Goal: Task Accomplishment & Management: Manage account settings

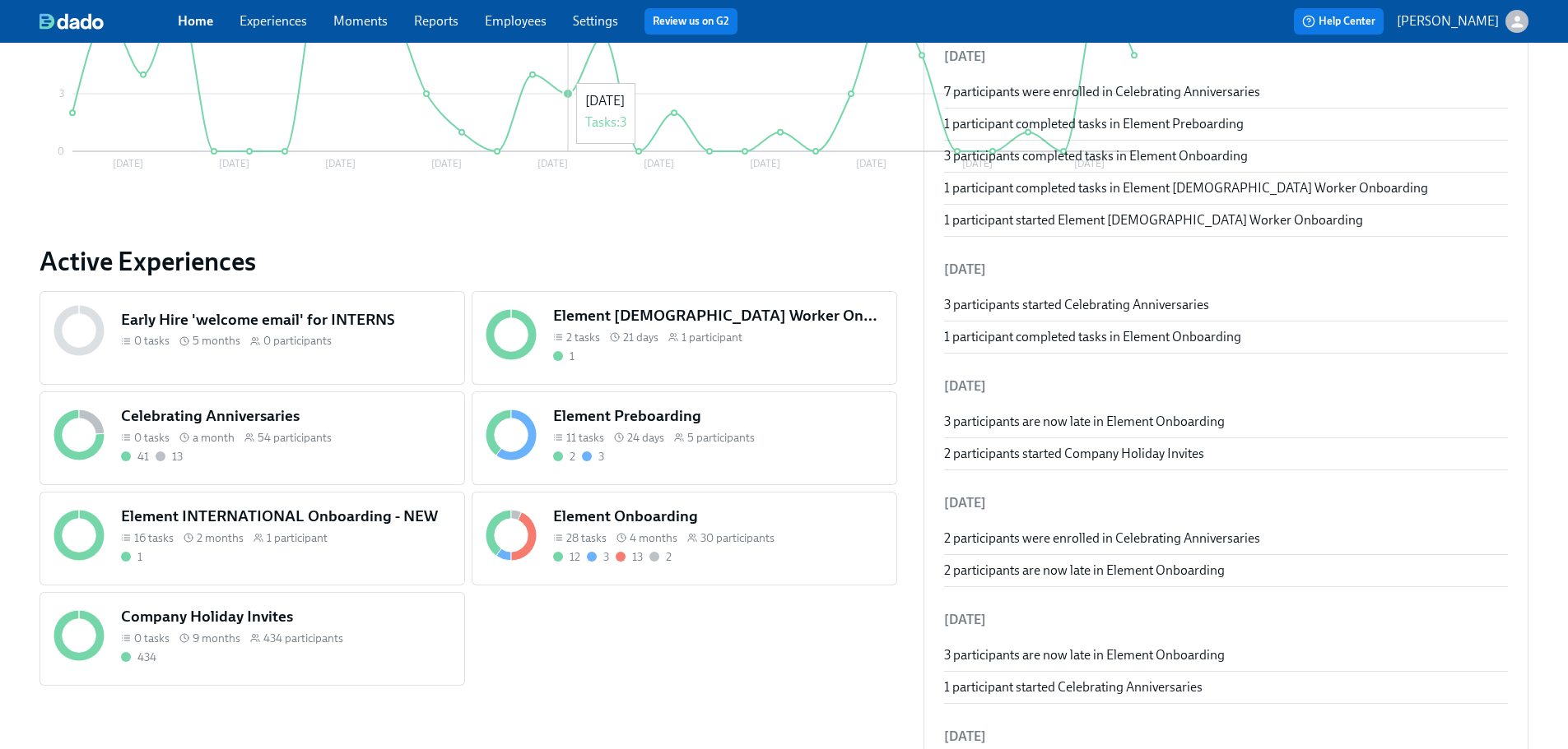
scroll to position [493, 0]
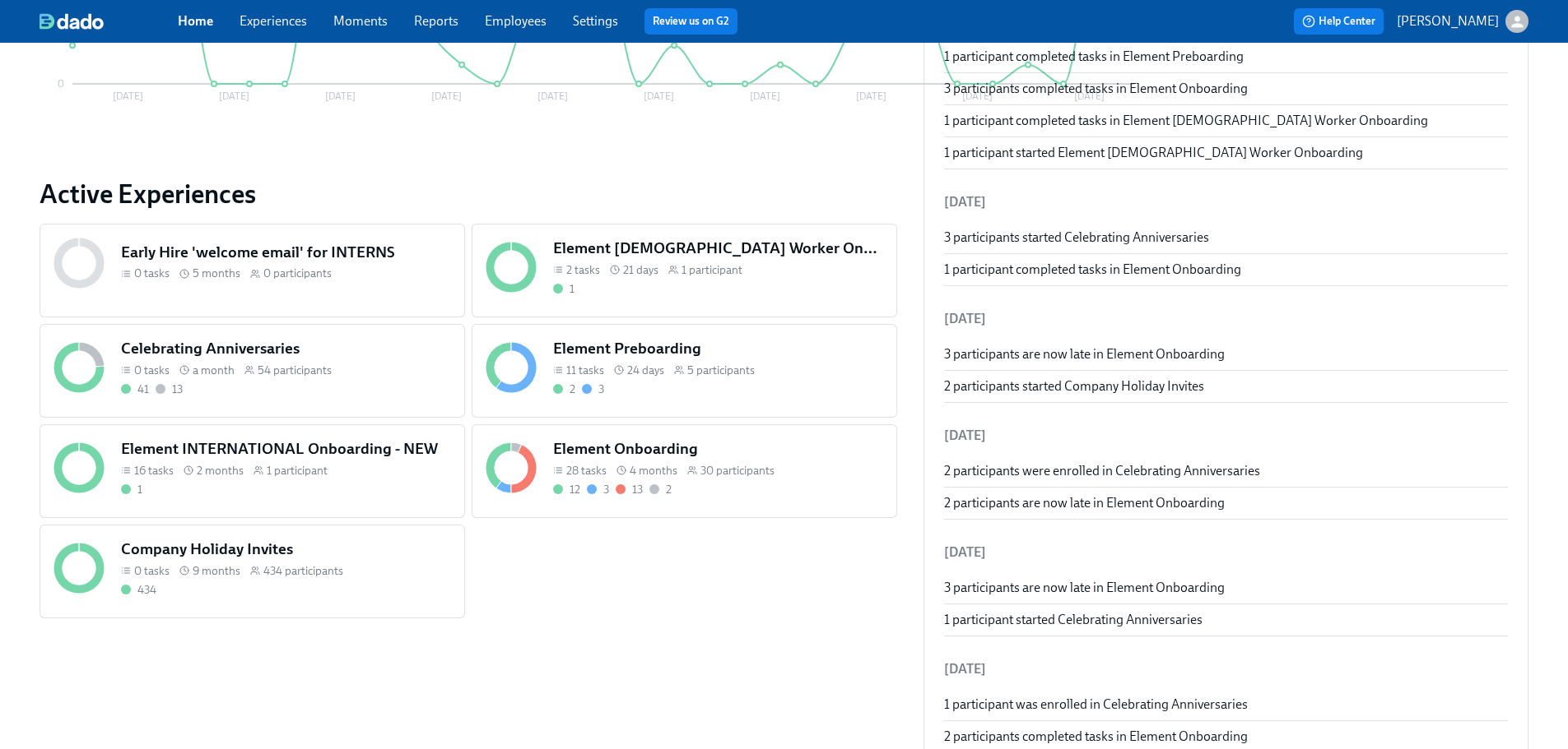
click at [553, 363] on div "11 tasks 24 days 5 participants" at bounding box center [718, 370] width 330 height 15
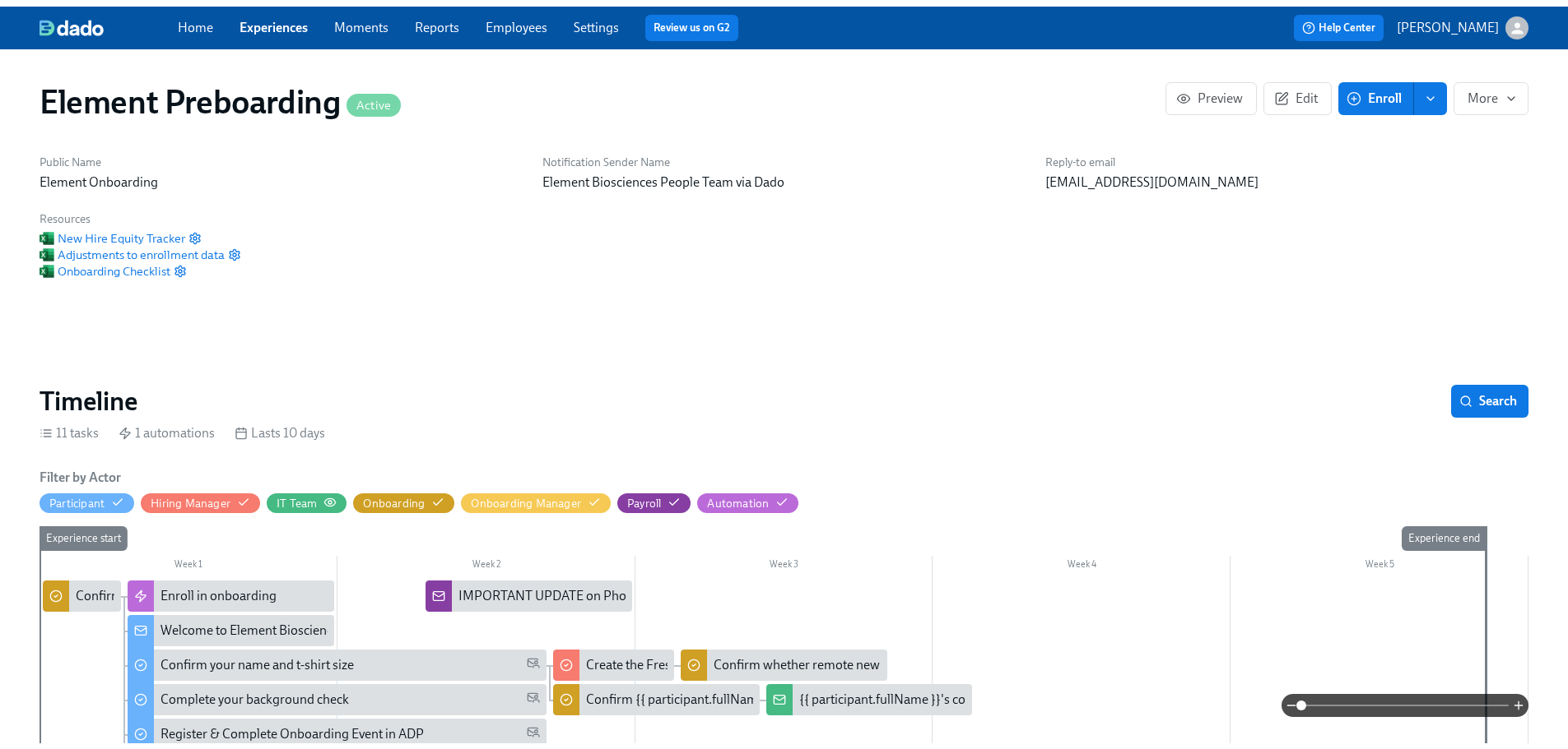
scroll to position [0, 59]
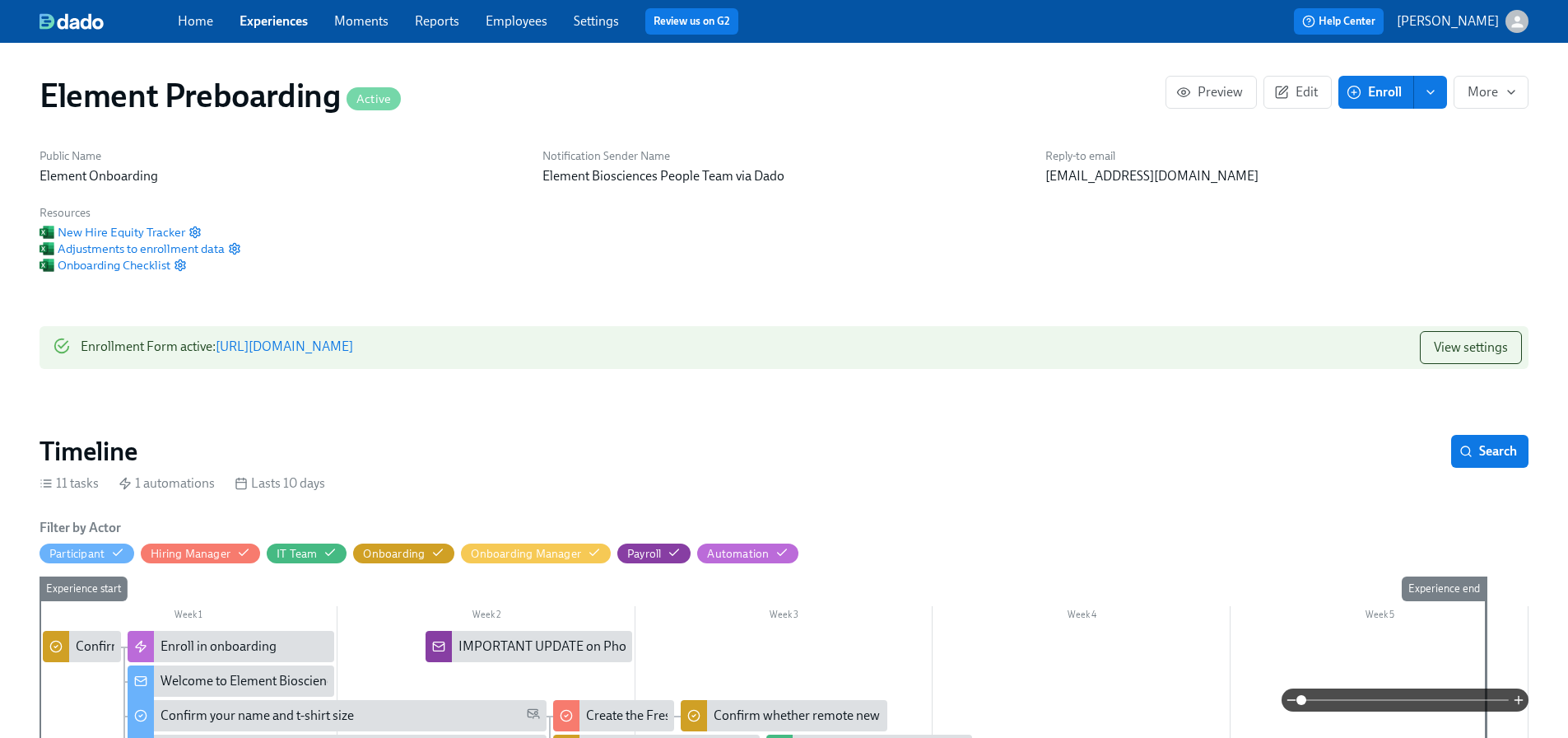
click at [284, 23] on link "Experiences" at bounding box center [274, 21] width 68 height 15
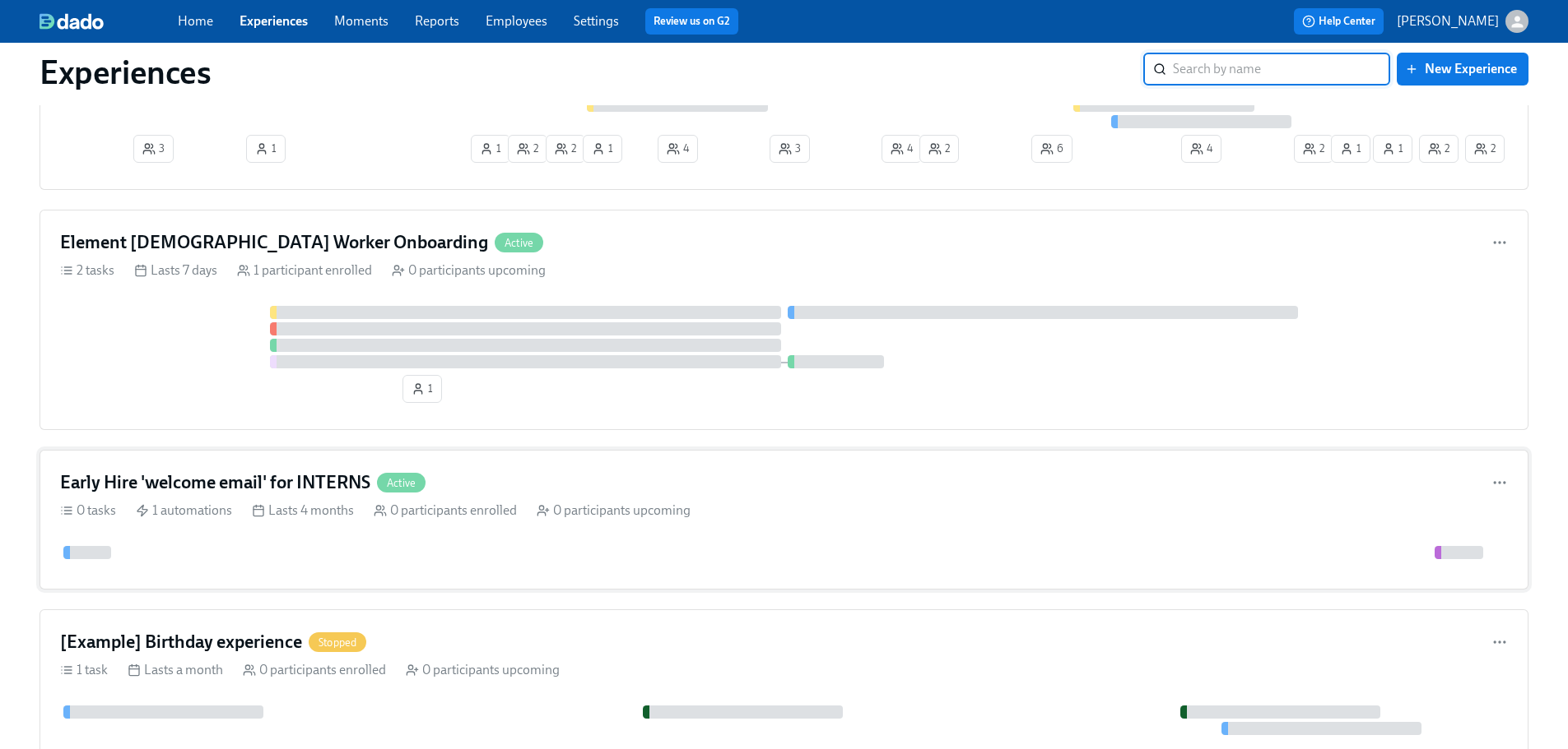
scroll to position [1447, 0]
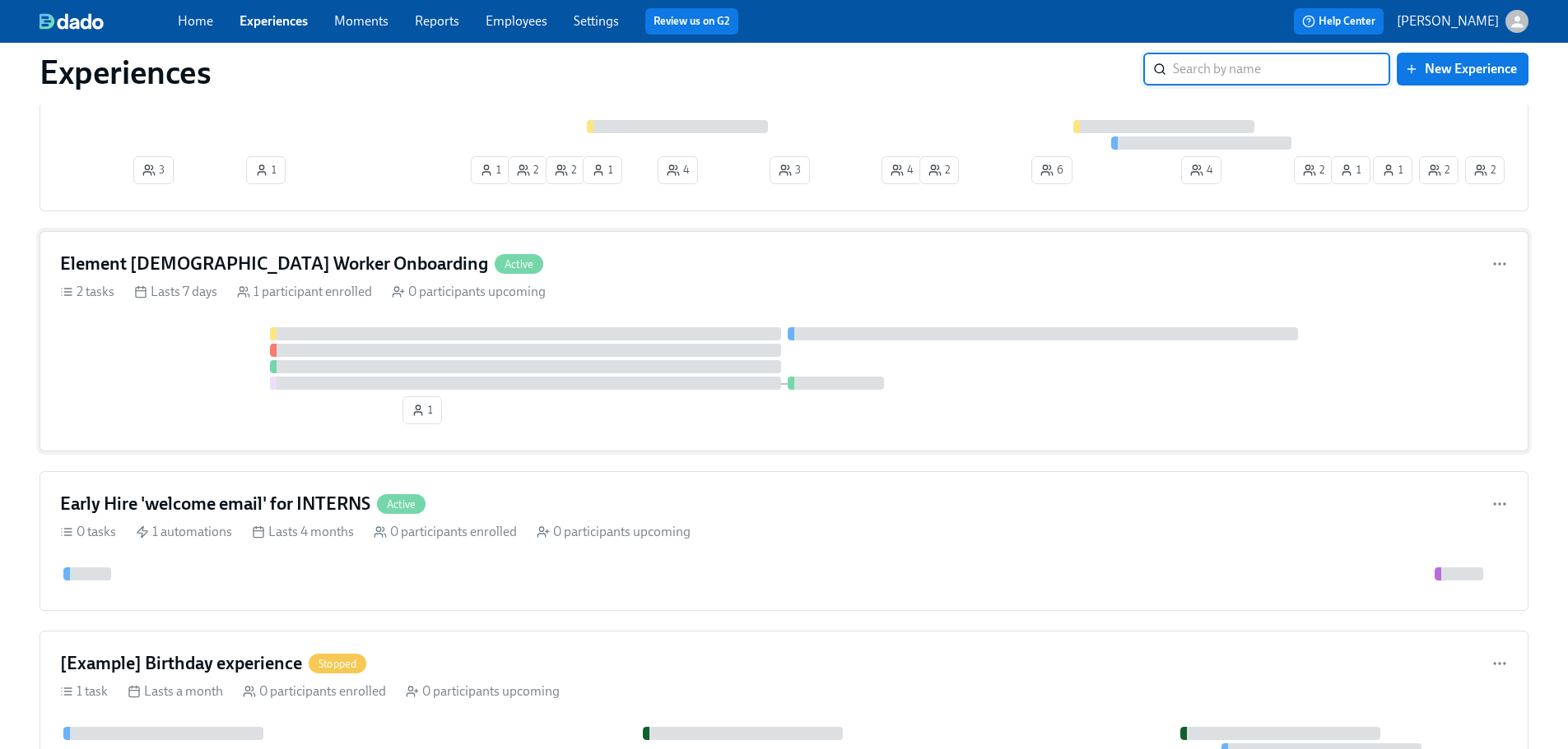
click at [561, 293] on div "2 tasks Lasts 7 days 1 participant enrolled 0 participants upcoming" at bounding box center [784, 292] width 1447 height 18
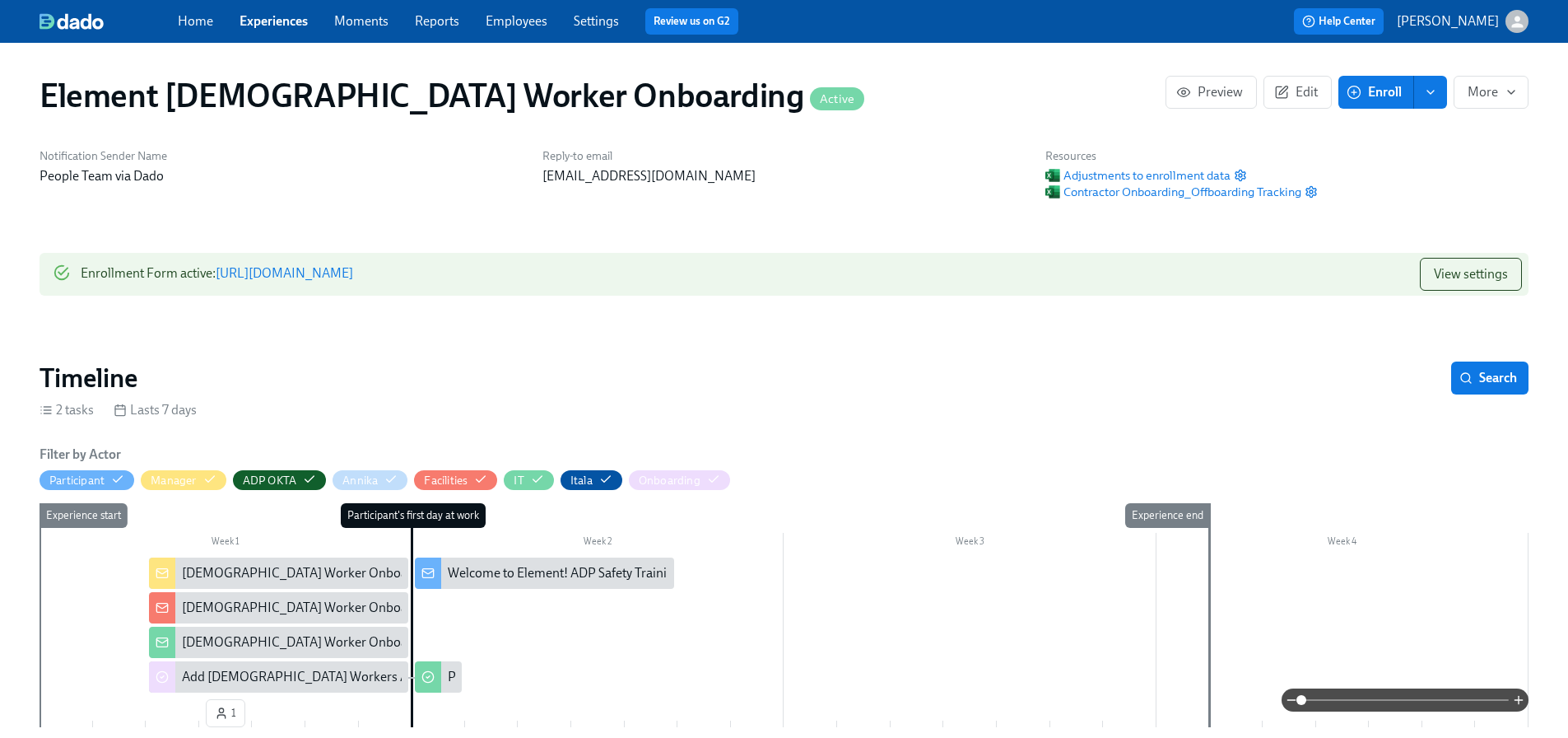
click at [279, 21] on link "Experiences" at bounding box center [274, 21] width 68 height 15
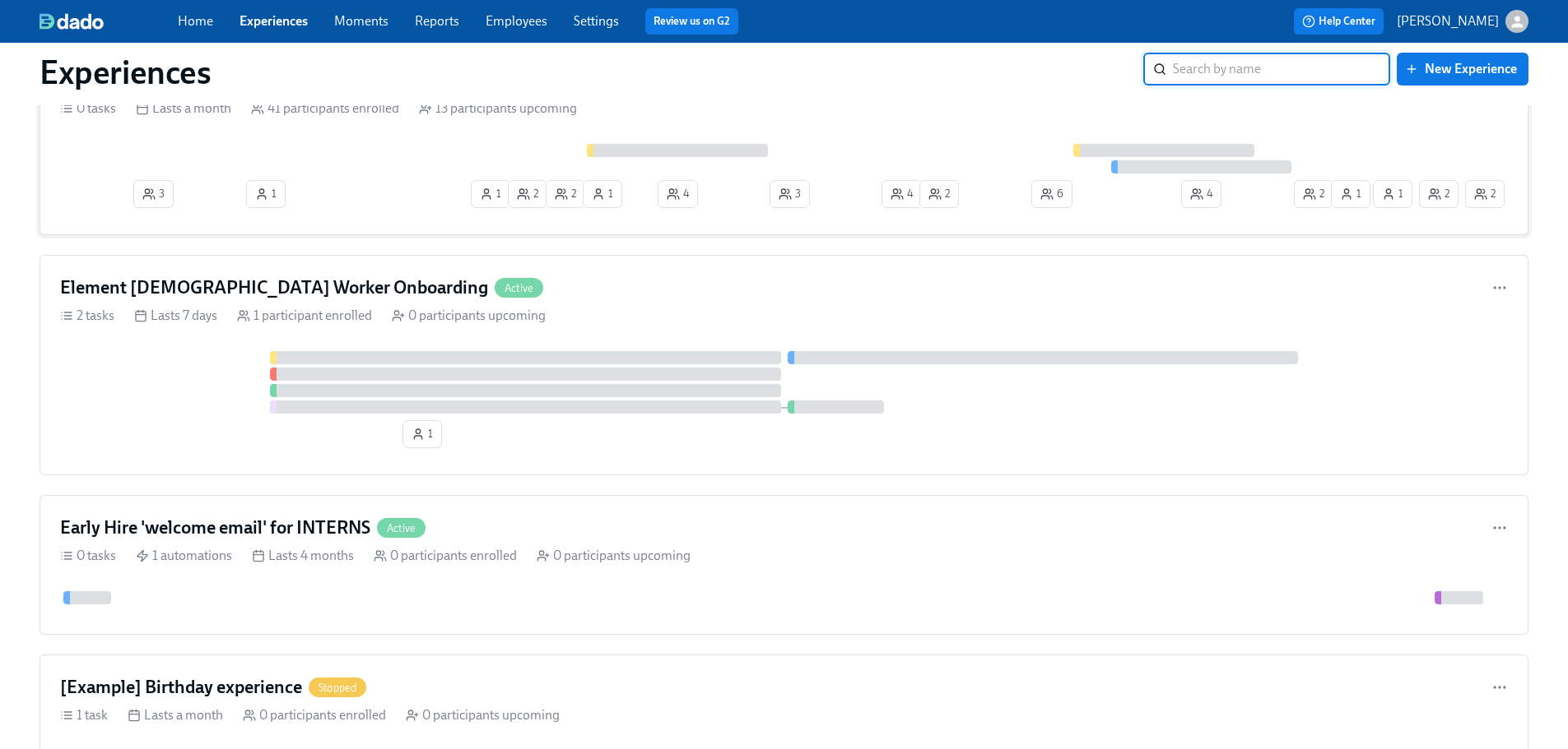
scroll to position [1728, 0]
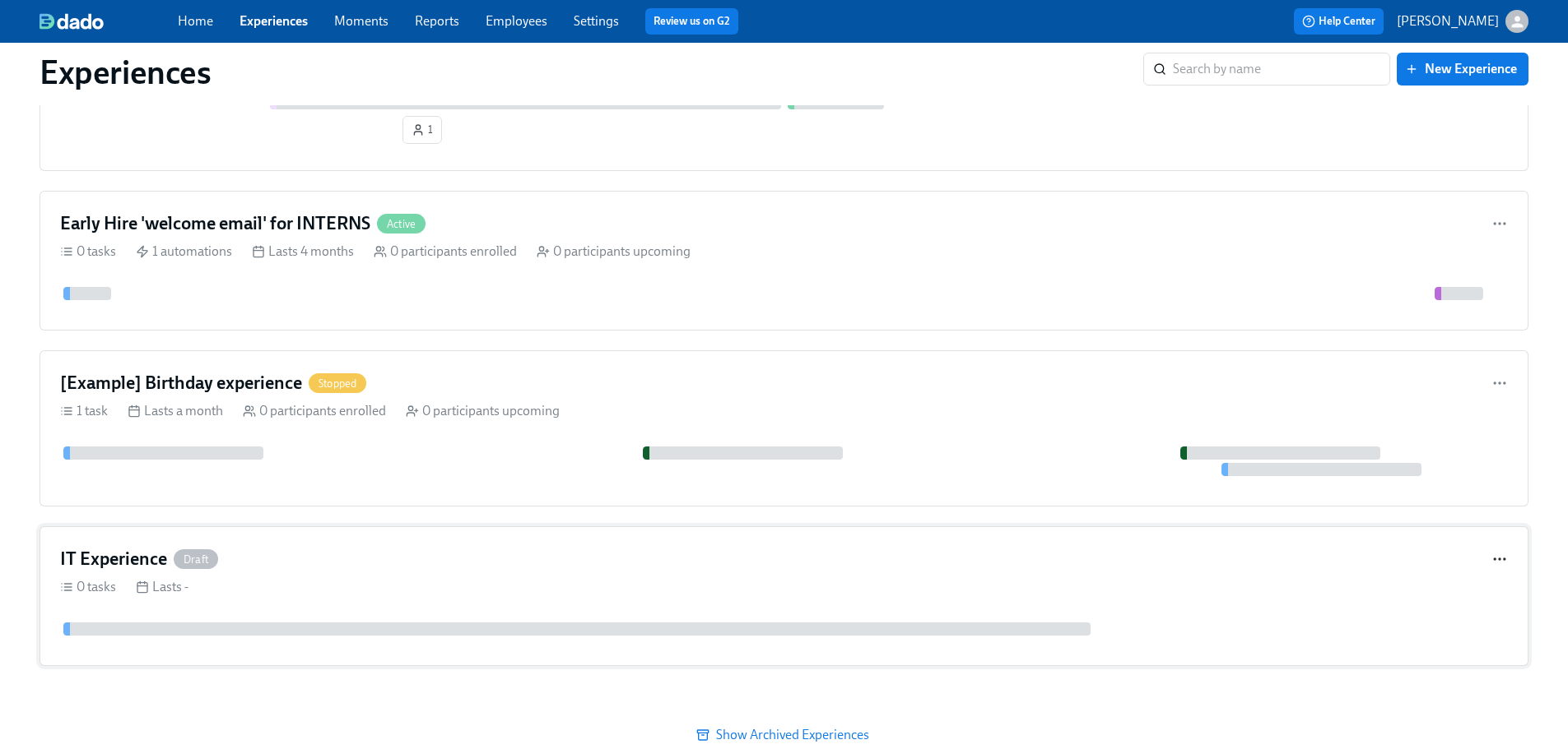
click at [1491, 566] on icon "button" at bounding box center [1500, 559] width 16 height 16
click at [1273, 572] on div at bounding box center [790, 374] width 1580 height 749
click at [1500, 567] on icon "button" at bounding box center [1500, 559] width 16 height 16
click at [1203, 573] on div at bounding box center [790, 374] width 1580 height 749
click at [433, 562] on div "IT Experience Draft" at bounding box center [784, 559] width 1447 height 24
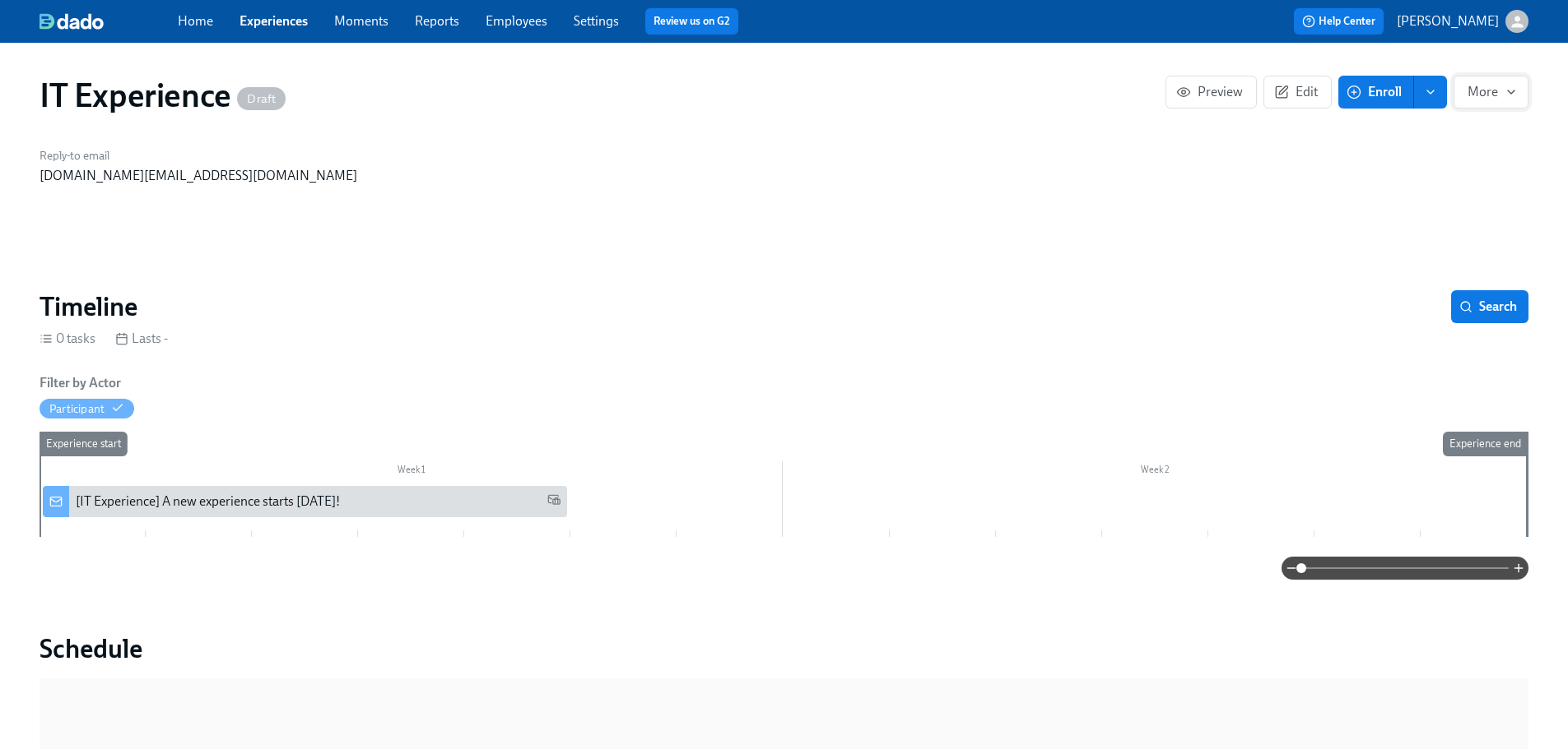
click at [1478, 89] on span "More" at bounding box center [1491, 92] width 47 height 16
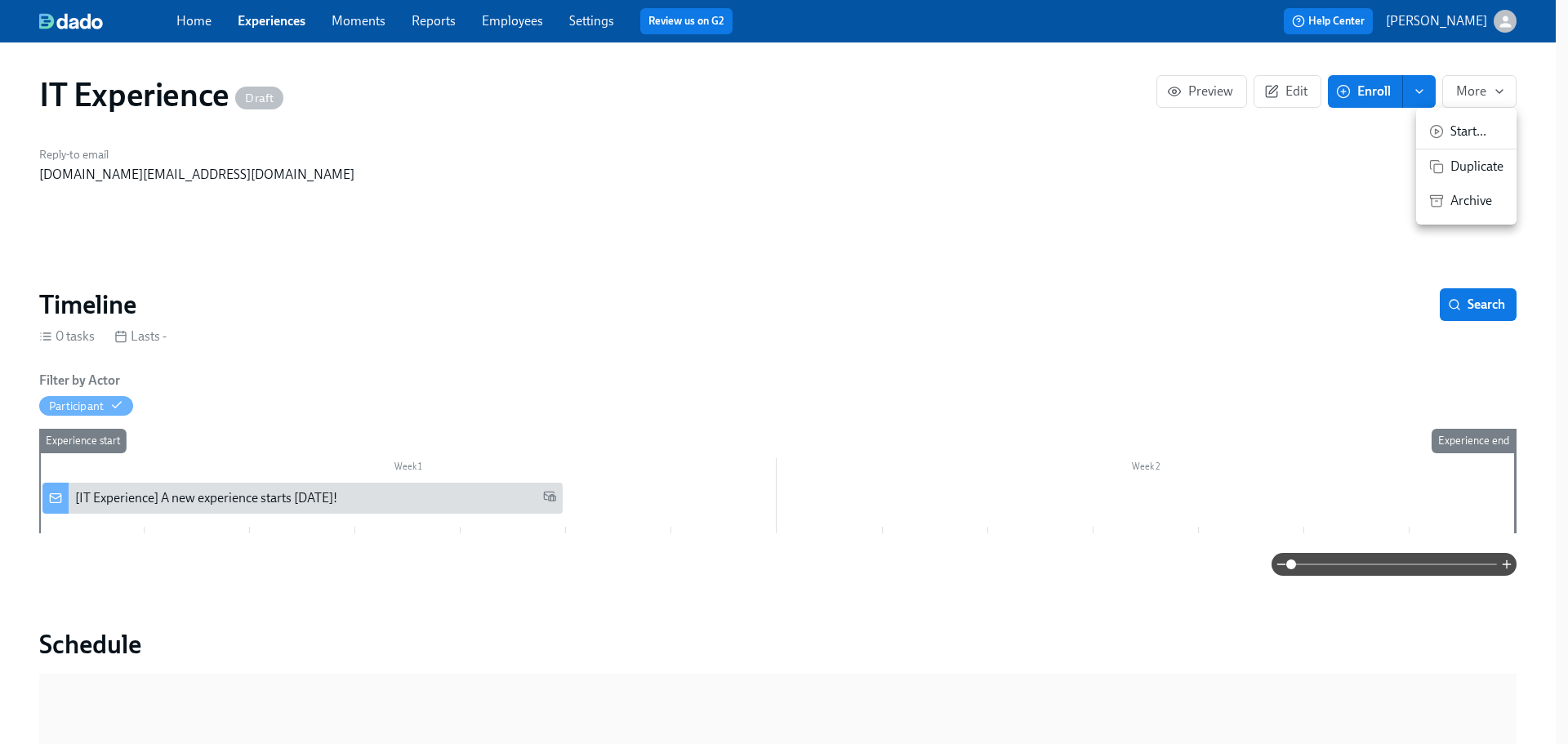
click at [1458, 205] on span "Archive" at bounding box center [1477, 201] width 53 height 18
click at [1005, 234] on div at bounding box center [784, 372] width 1568 height 744
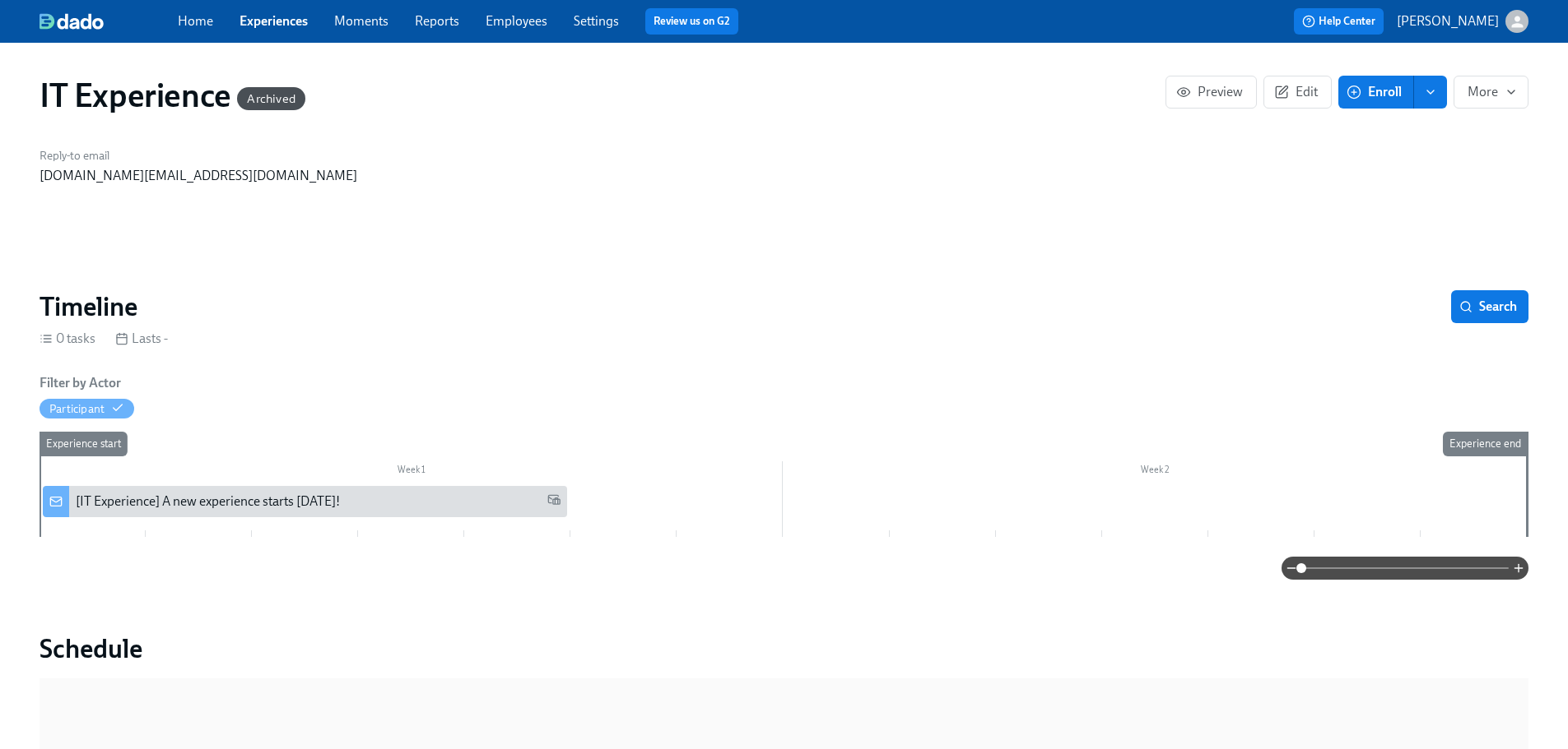
click at [272, 25] on link "Experiences" at bounding box center [274, 21] width 68 height 15
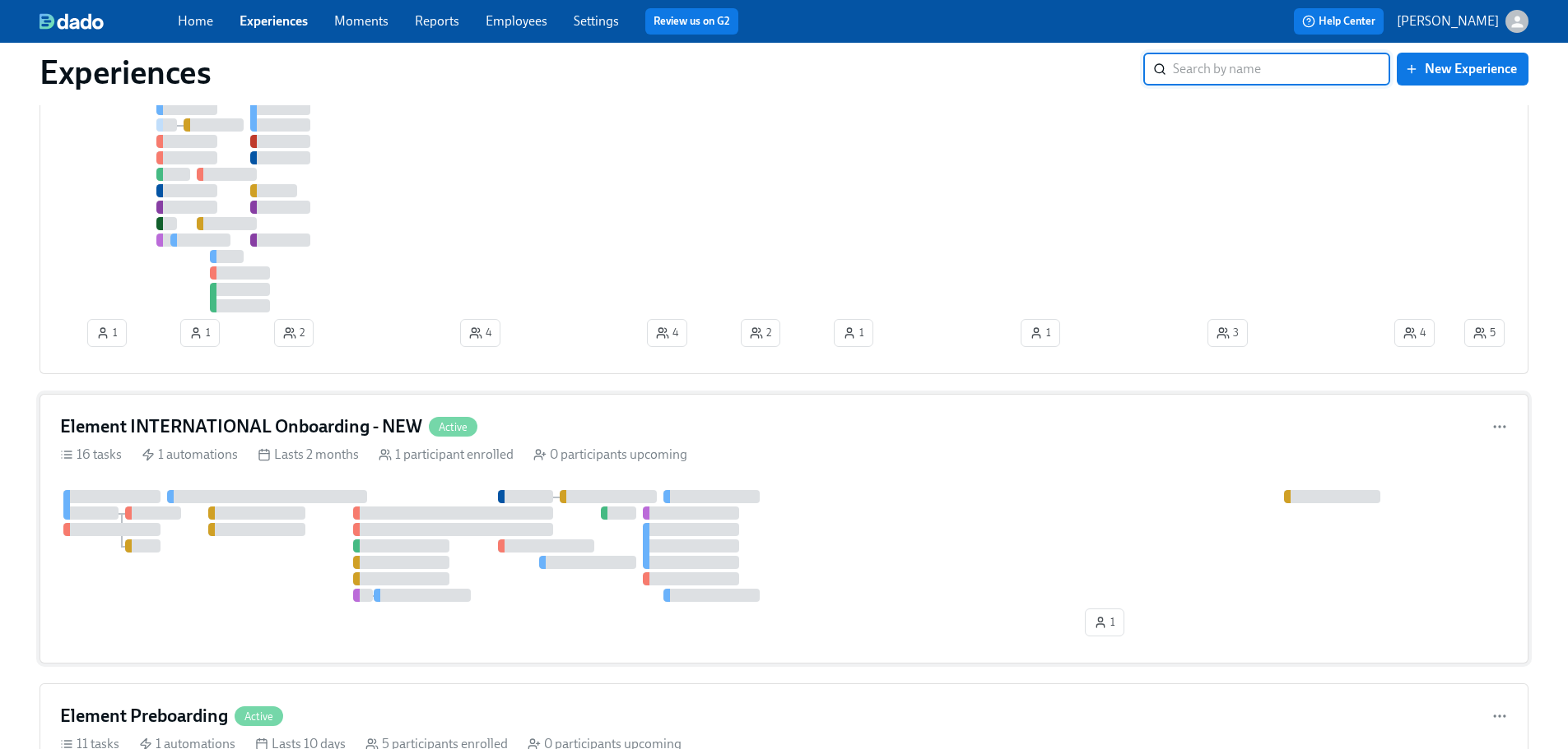
scroll to position [53, 0]
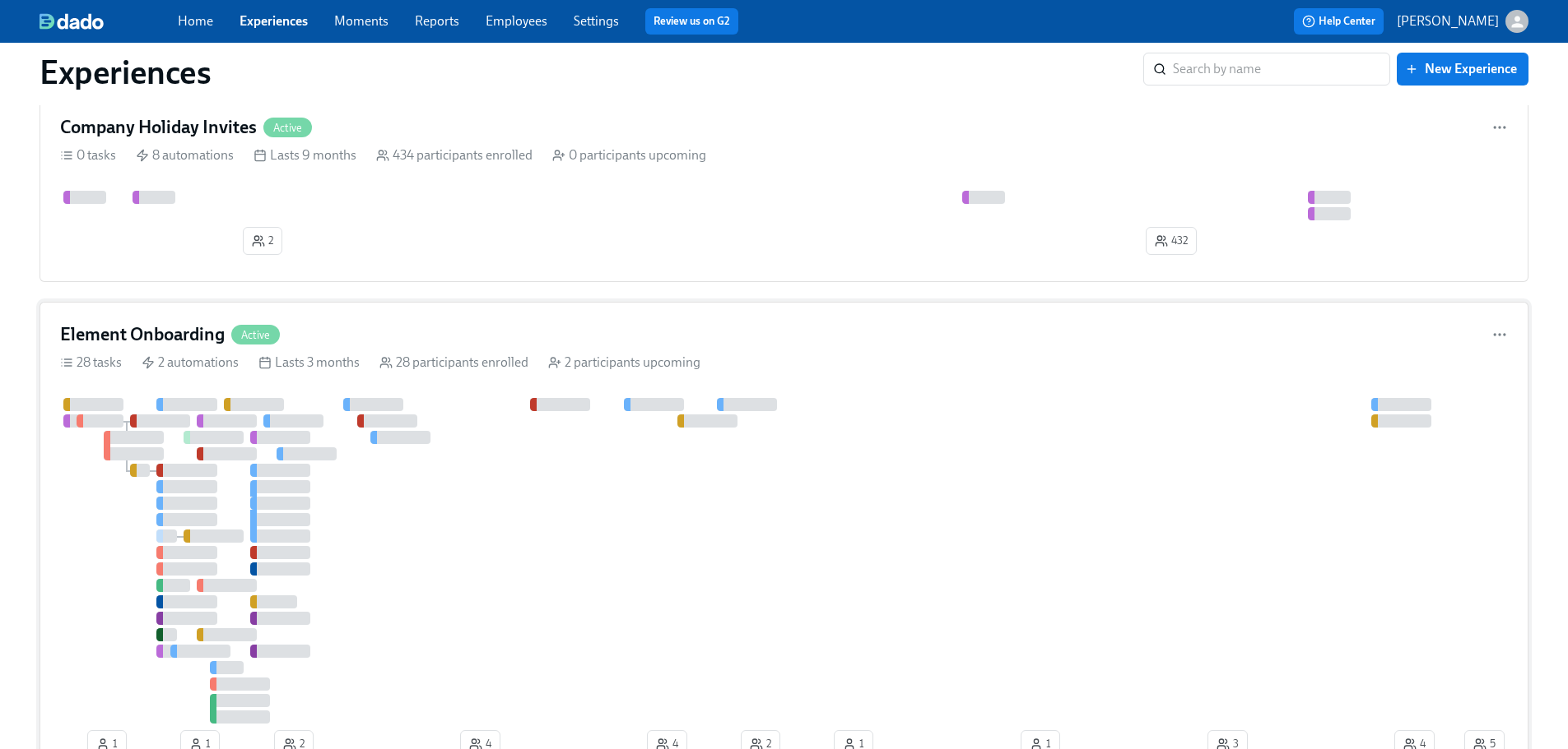
click at [705, 561] on div at bounding box center [760, 561] width 1400 height 326
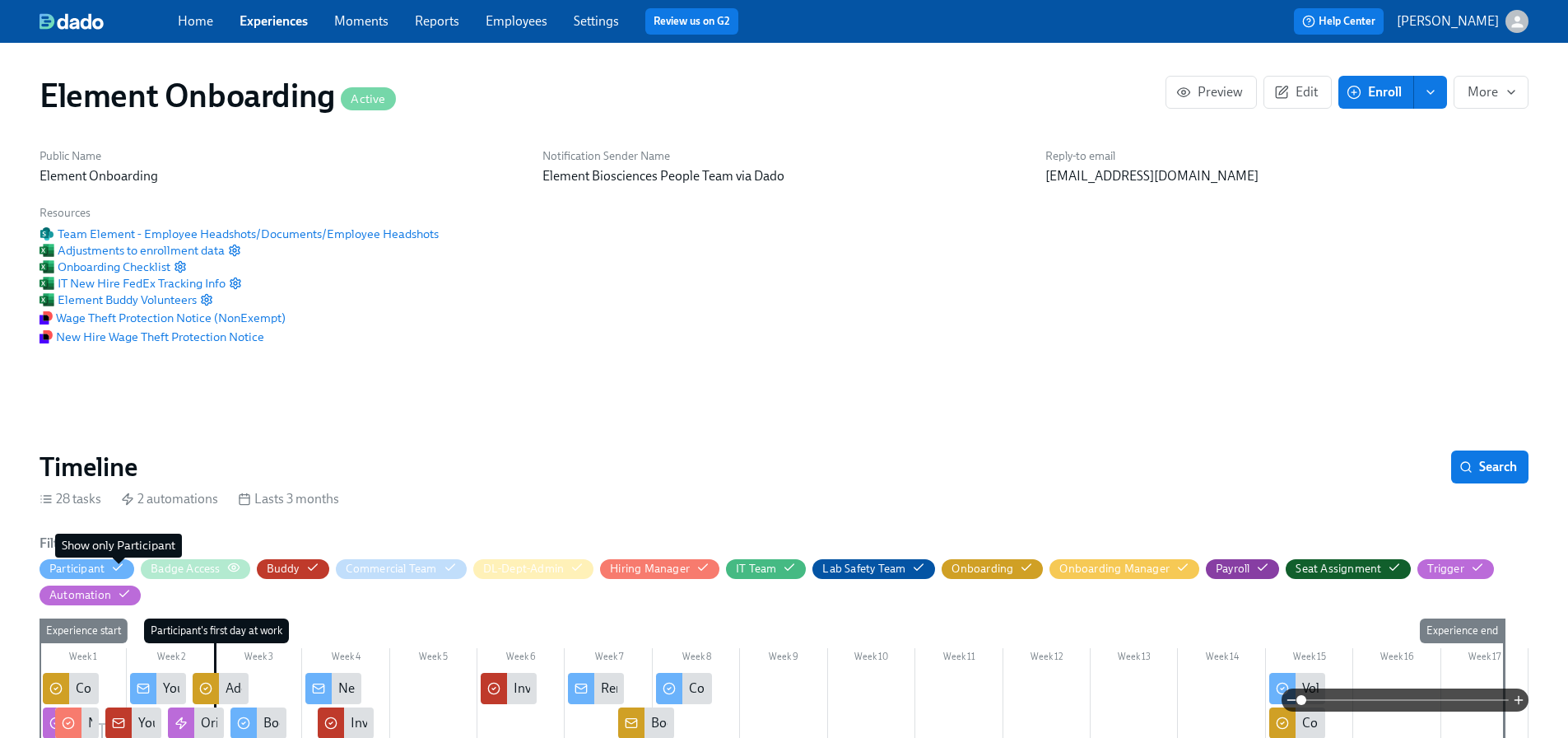
scroll to position [0, 20016]
click at [886, 568] on div "Lab Safety Team" at bounding box center [864, 568] width 83 height 15
click at [912, 568] on icon "button" at bounding box center [918, 567] width 14 height 14
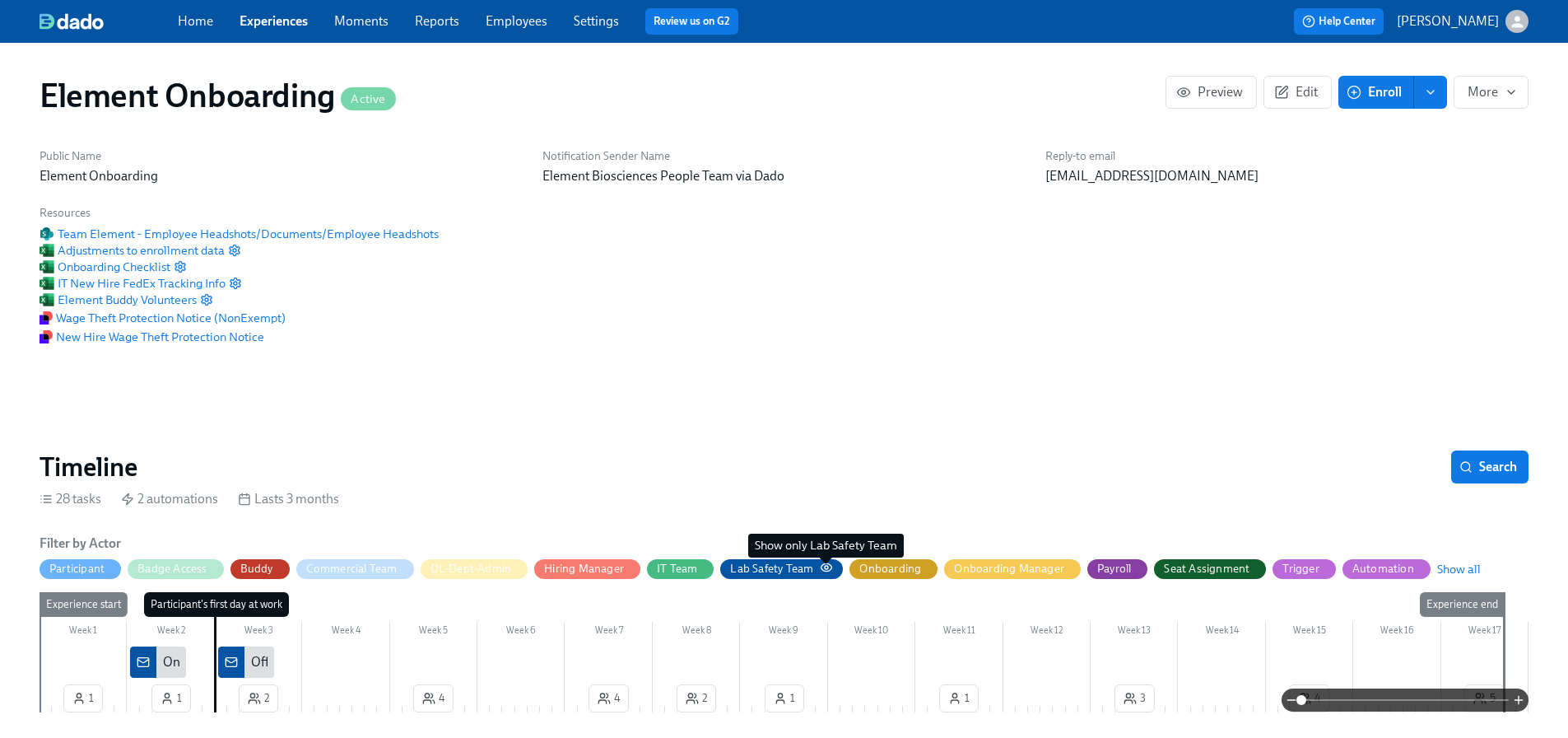
click at [827, 565] on icon "button" at bounding box center [826, 567] width 14 height 14
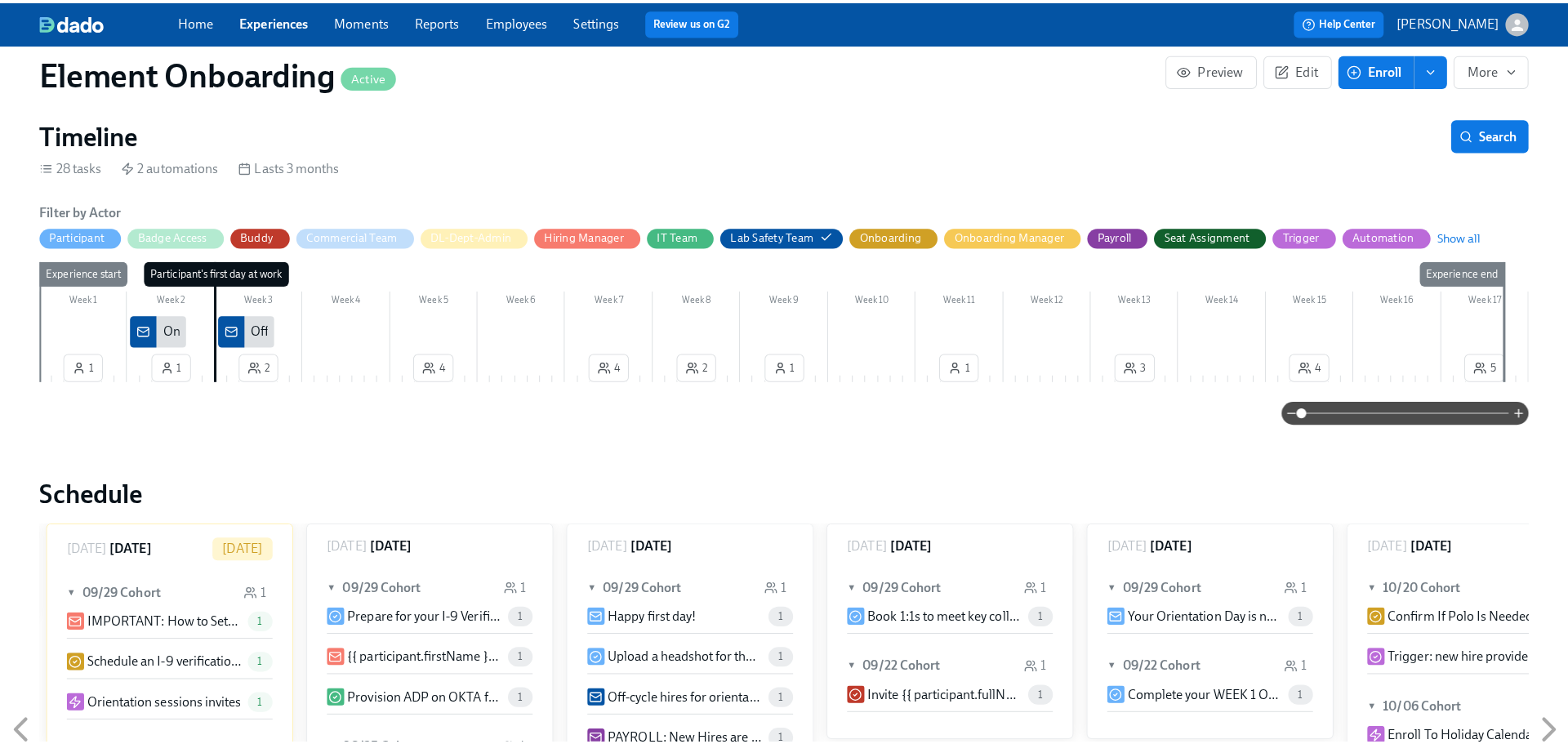
scroll to position [326, 0]
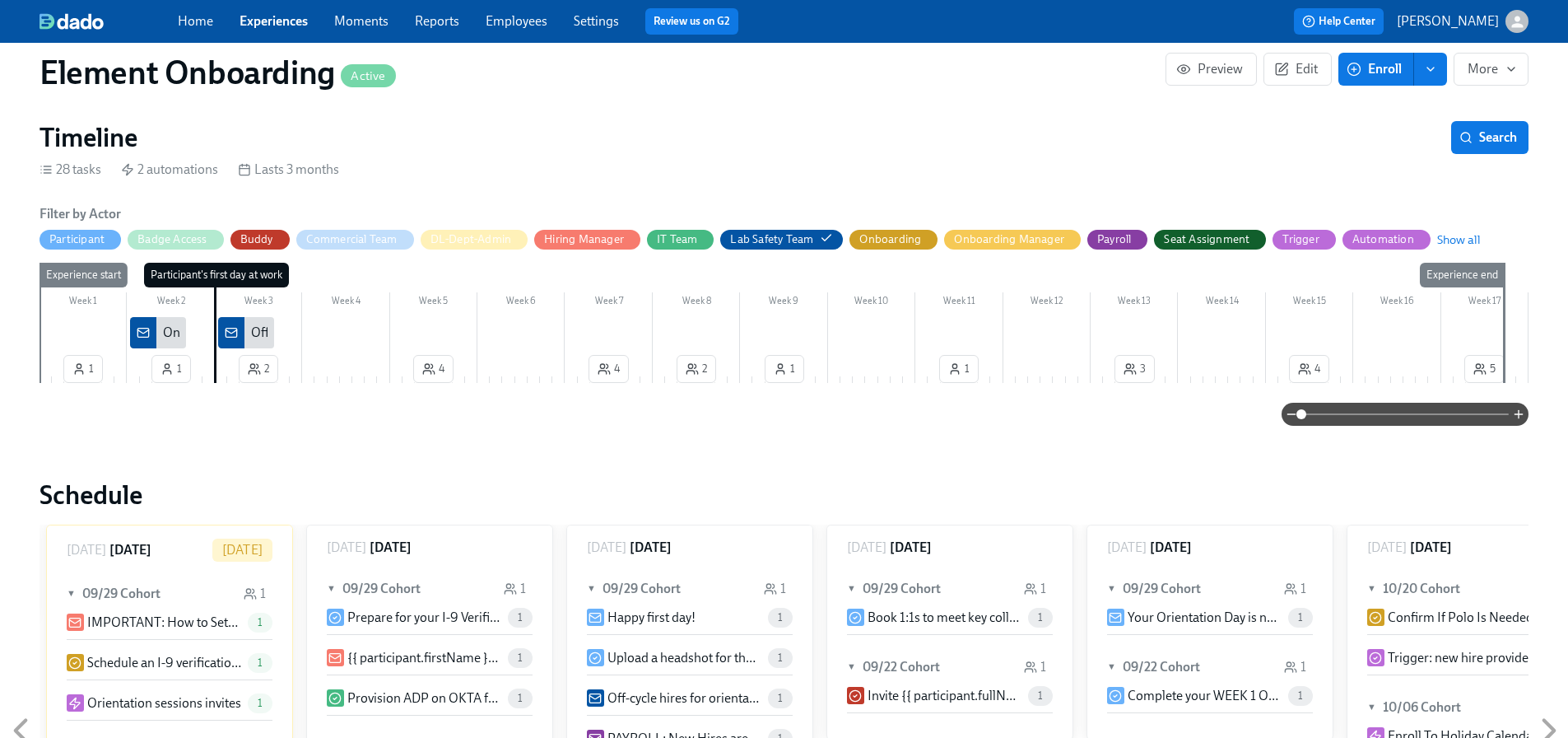
click at [174, 328] on div "On-cycle hires for orientation day on {{ participant.startDate | dddd MMMM Do }}" at bounding box center [388, 333] width 451 height 18
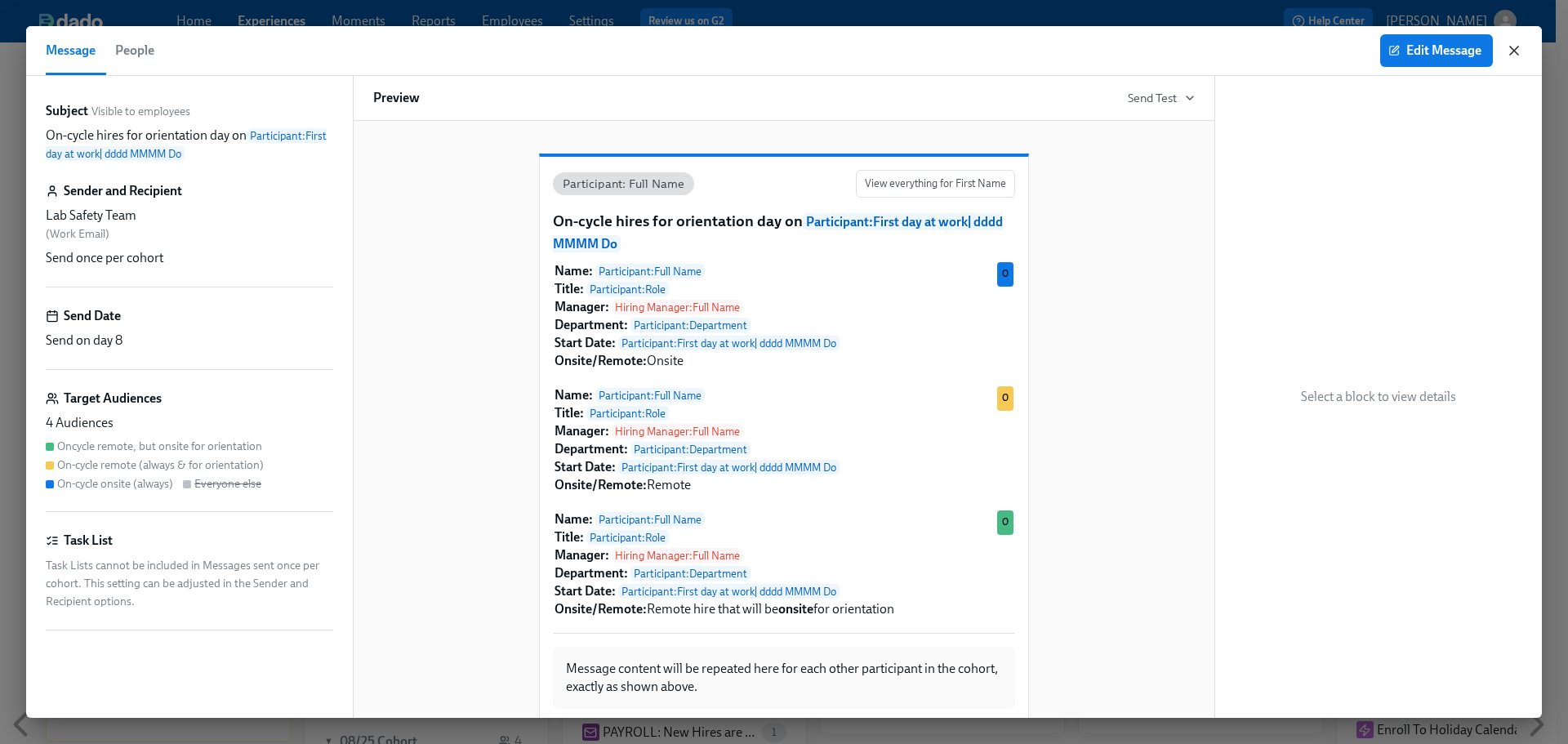
click at [1514, 49] on icon "button" at bounding box center [1514, 51] width 16 height 16
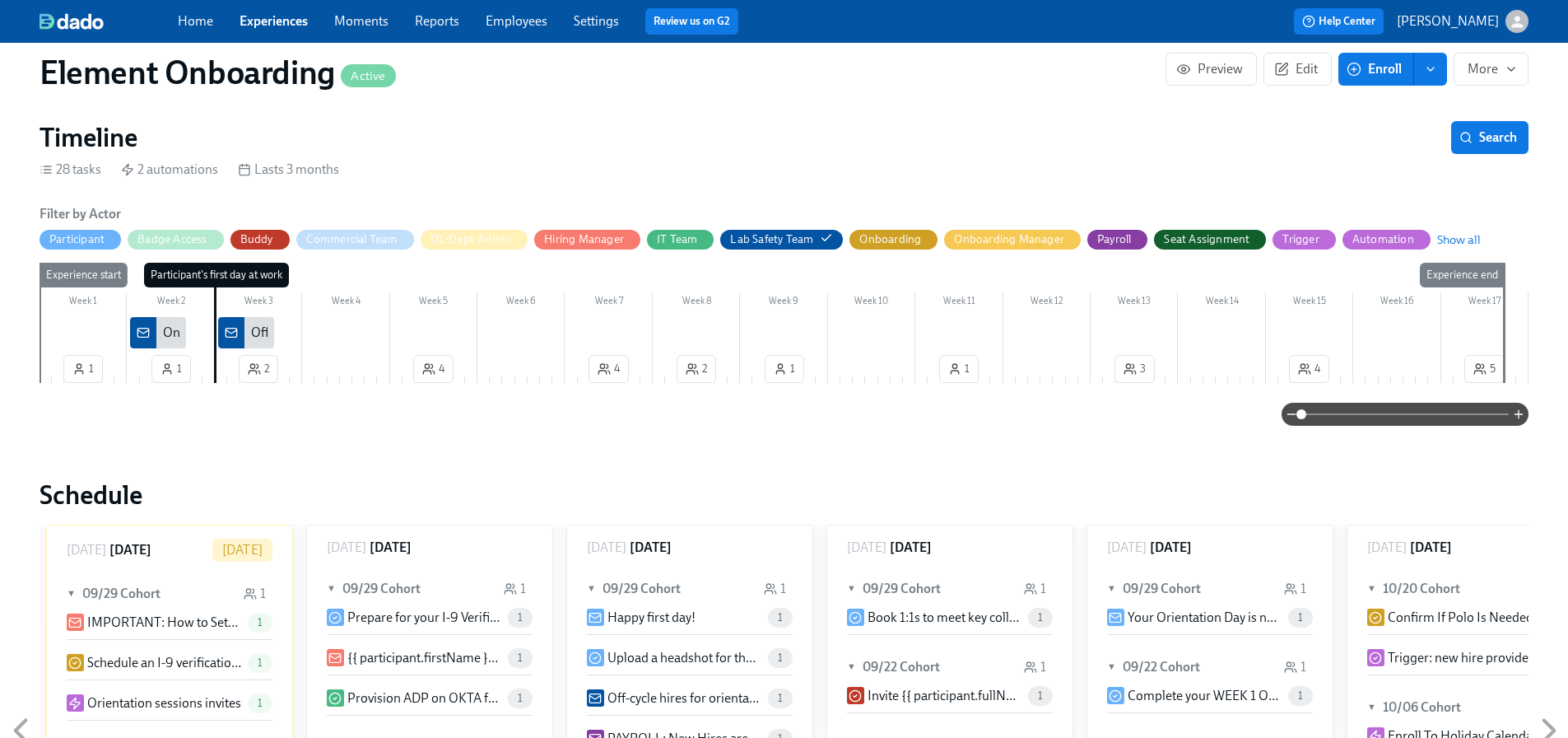
click at [262, 331] on div "Off-cycle hires for orientation day next week" at bounding box center [373, 333] width 244 height 18
